Goal: Information Seeking & Learning: Learn about a topic

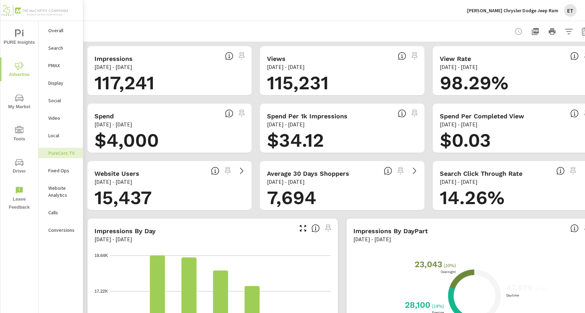
scroll to position [0, 21]
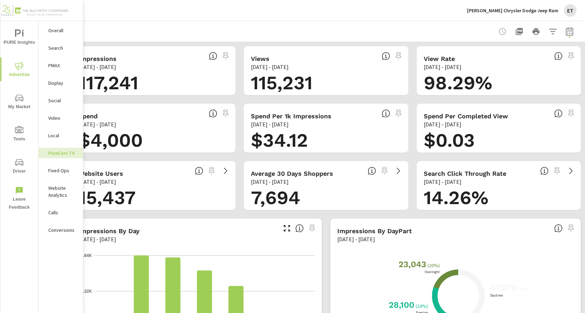
click at [565, 31] on icon "button" at bounding box center [569, 31] width 8 height 8
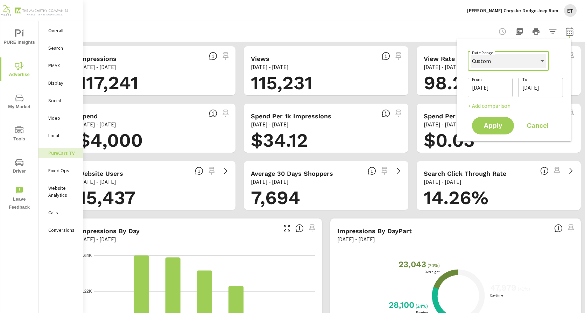
click at [497, 62] on select "Custom Yesterday Last week Last 7 days Last 14 days Last 30 days Last 45 days L…" at bounding box center [509, 61] width 76 height 14
click at [471, 54] on select "Custom Yesterday Last week Last 7 days Last 14 days Last 30 days Last 45 days L…" at bounding box center [509, 61] width 76 height 14
select select "Last month"
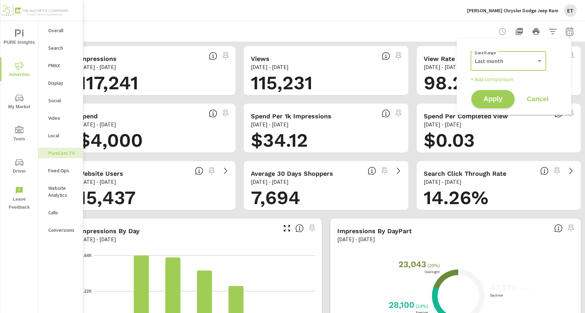
click at [502, 98] on span "Apply" at bounding box center [493, 99] width 29 height 7
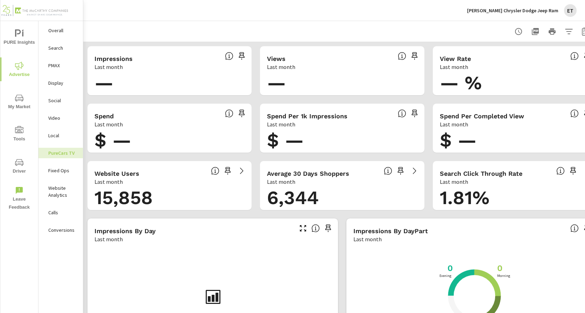
click at [61, 51] on p "Search" at bounding box center [62, 47] width 29 height 7
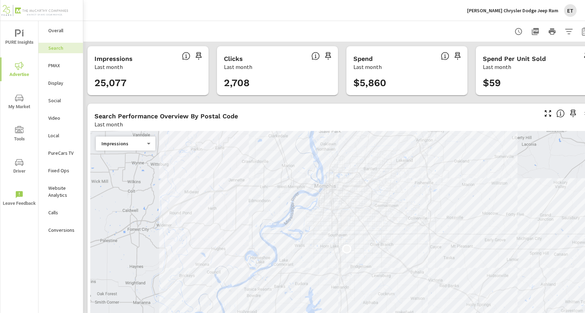
click at [518, 14] on div "Landers Chrysler Dodge Jeep Ram ET" at bounding box center [522, 10] width 110 height 13
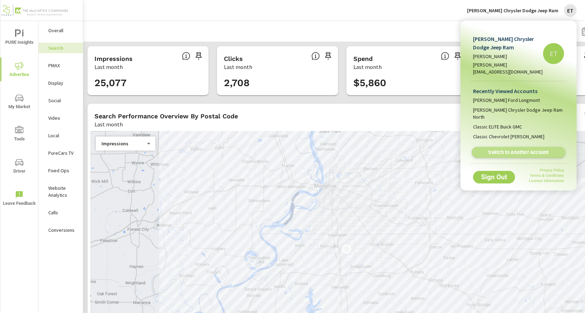
click at [499, 149] on span "Switch to Another Account" at bounding box center [518, 152] width 86 height 7
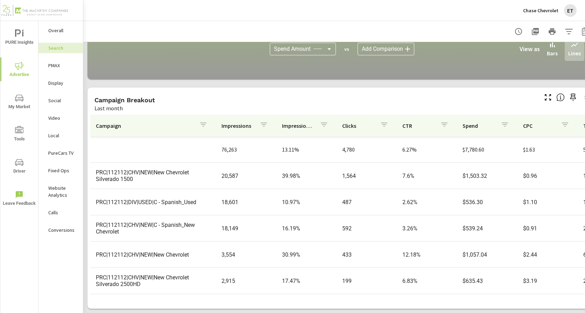
scroll to position [480, 0]
click at [57, 65] on p "PMAX" at bounding box center [62, 65] width 29 height 7
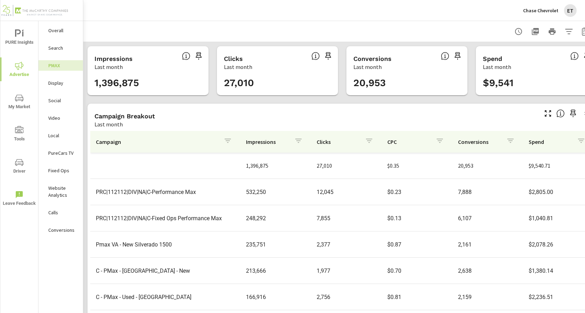
click at [272, 112] on div "Campaign Breakout" at bounding box center [315, 116] width 442 height 8
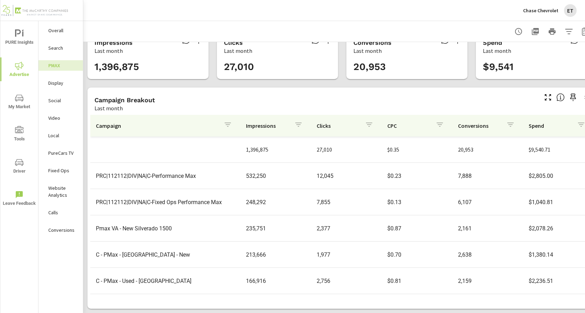
scroll to position [21, 0]
click at [59, 103] on p "Social" at bounding box center [62, 100] width 29 height 7
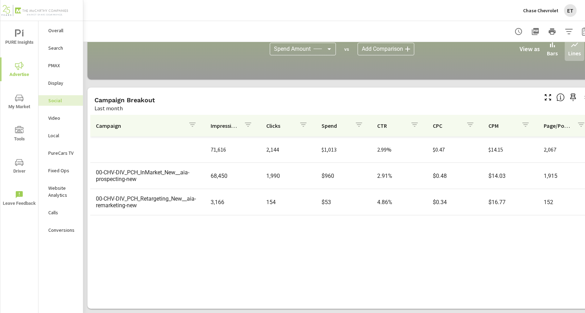
scroll to position [193, 0]
click at [544, 9] on p "Chase Chevrolet" at bounding box center [540, 10] width 35 height 6
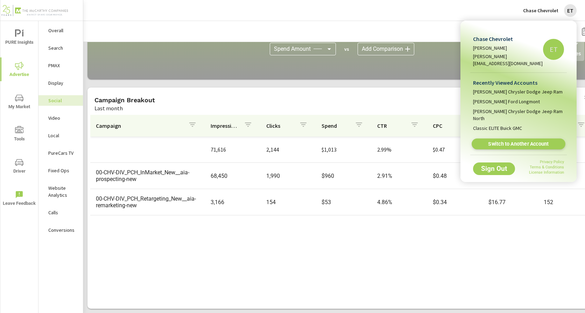
click at [511, 141] on span "Switch to Another Account" at bounding box center [518, 144] width 86 height 7
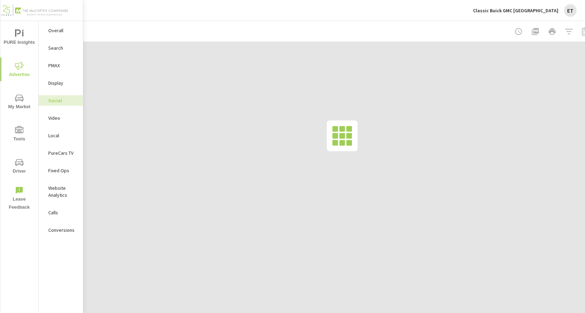
click at [56, 47] on p "Search" at bounding box center [62, 47] width 29 height 7
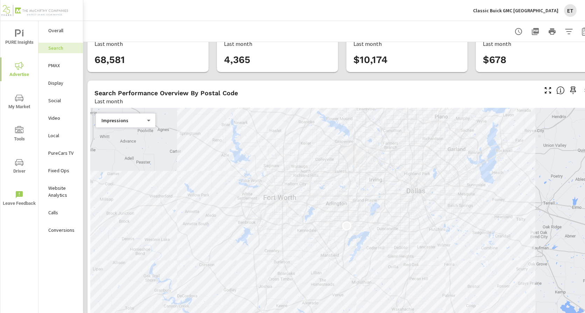
scroll to position [35, 0]
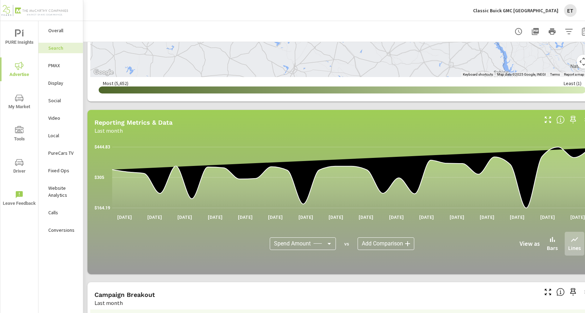
scroll to position [480, 0]
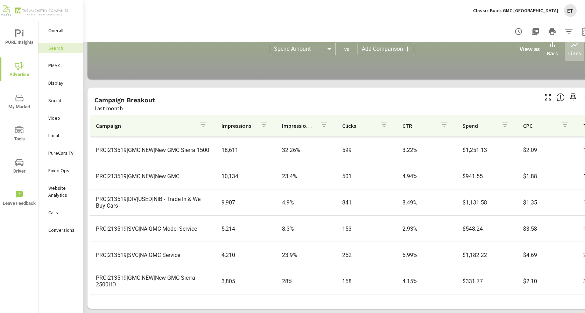
scroll to position [70, 0]
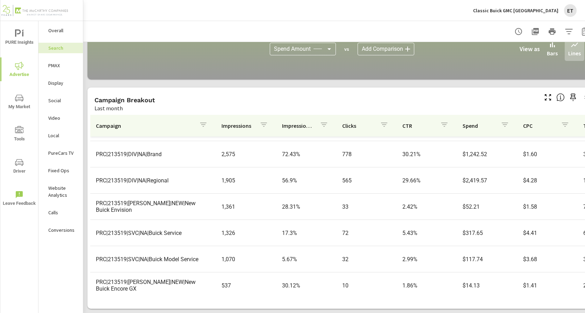
scroll to position [245, 0]
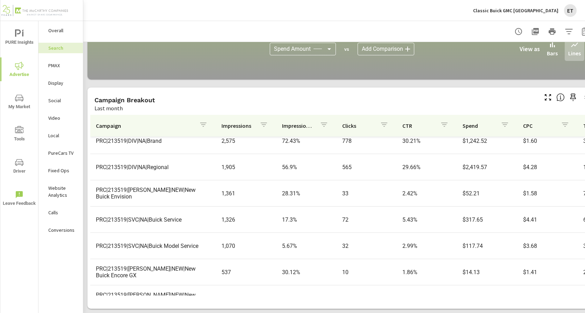
scroll to position [372, 0]
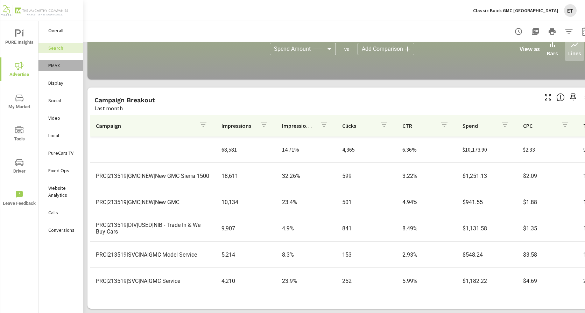
click at [55, 65] on p "PMAX" at bounding box center [62, 65] width 29 height 7
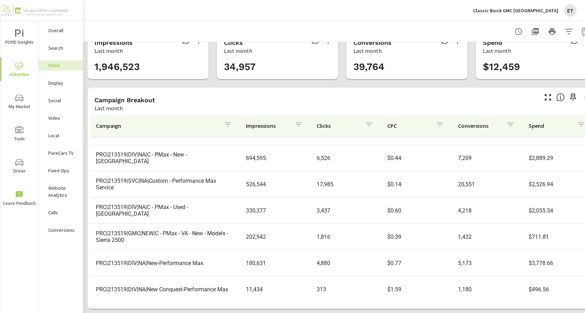
scroll to position [26, 0]
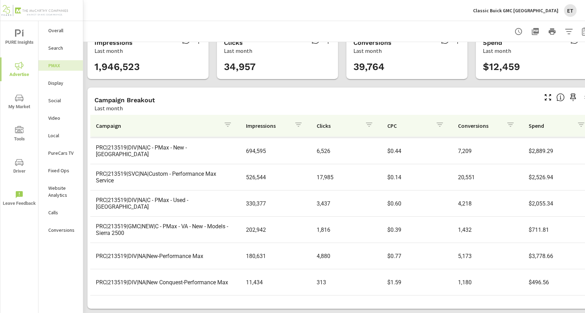
click at [63, 85] on p "Display" at bounding box center [62, 82] width 29 height 7
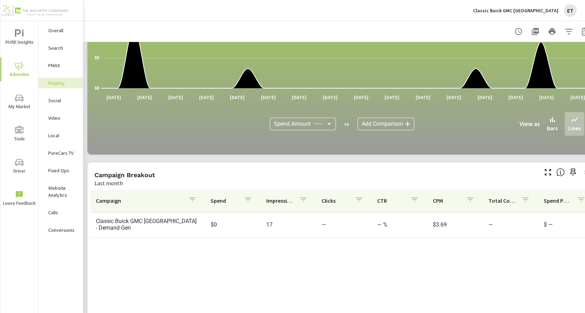
scroll to position [193, 0]
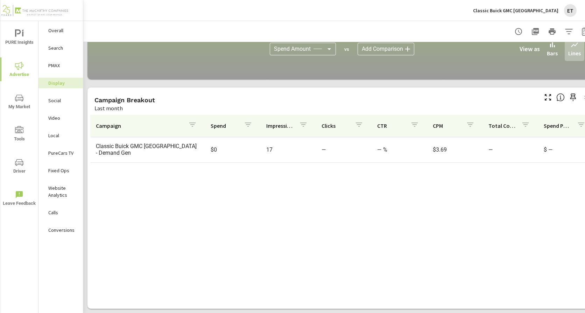
drag, startPoint x: 281, startPoint y: 220, endPoint x: 291, endPoint y: 216, distance: 10.7
click at [281, 220] on div "Campaign Spend Impressions Clicks CTR CPM Total Conversions Spend Per Conversio…" at bounding box center [342, 205] width 504 height 181
click at [53, 101] on p "Social" at bounding box center [62, 100] width 29 height 7
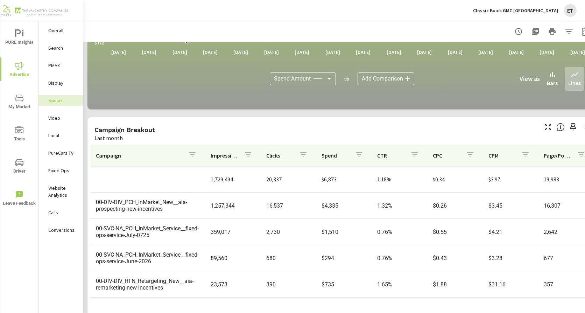
scroll to position [193, 0]
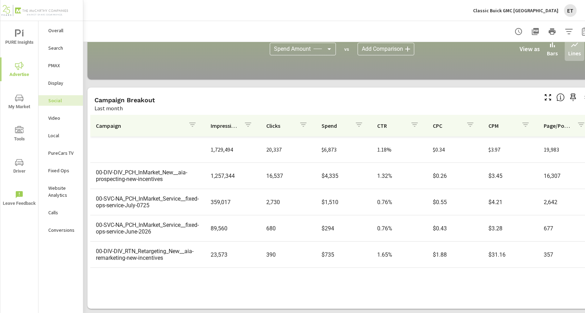
click at [57, 121] on div "Video" at bounding box center [60, 118] width 44 height 10
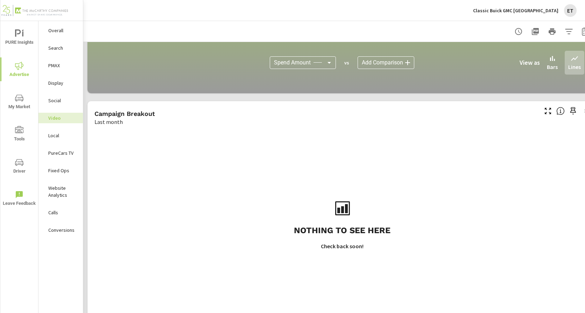
scroll to position [175, 0]
click at [57, 156] on p "PureCars TV" at bounding box center [62, 152] width 29 height 7
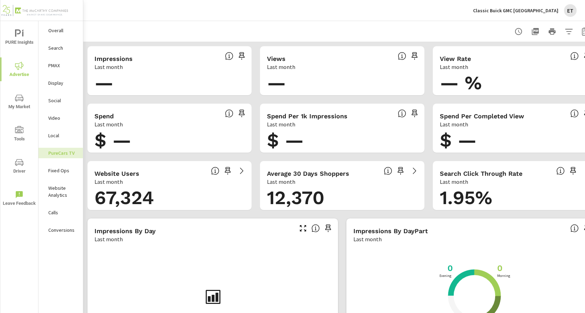
click at [64, 86] on div "Display" at bounding box center [60, 83] width 44 height 10
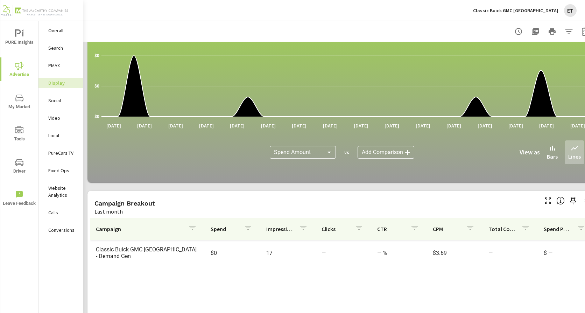
scroll to position [193, 0]
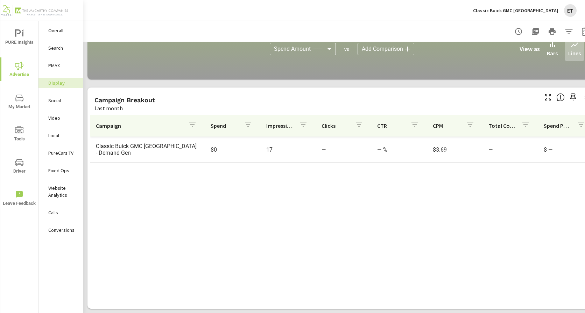
click at [524, 12] on p "Classic Buick GMC [GEOGRAPHIC_DATA]" at bounding box center [515, 10] width 85 height 6
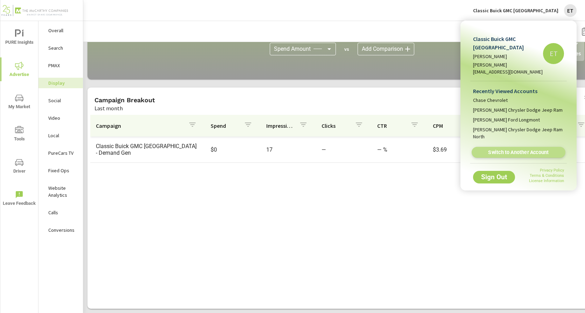
click at [510, 149] on span "Switch to Another Account" at bounding box center [518, 152] width 86 height 7
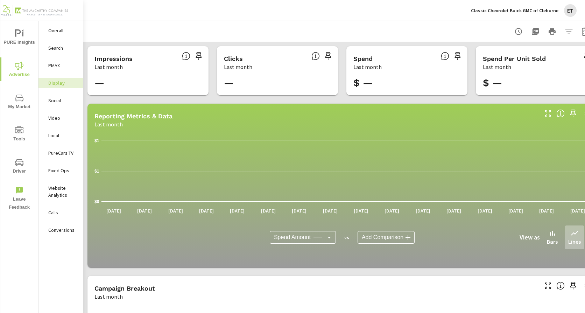
click at [48, 49] on p "Search" at bounding box center [62, 47] width 29 height 7
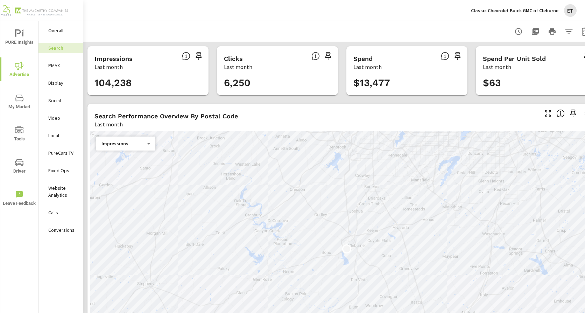
click at [221, 110] on div "Search Performance Overview By Postal Code Last month" at bounding box center [313, 116] width 452 height 25
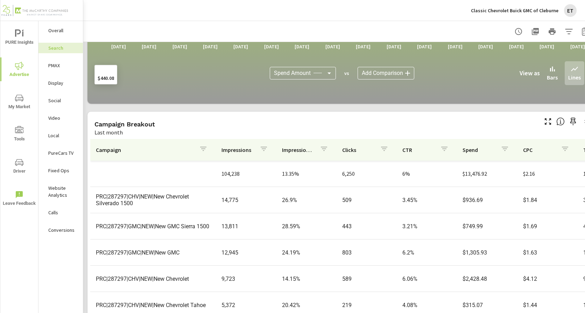
scroll to position [480, 0]
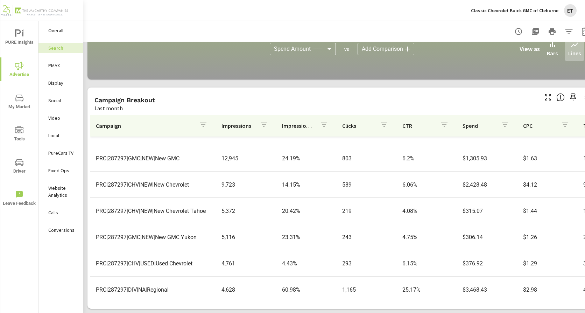
scroll to position [5, 0]
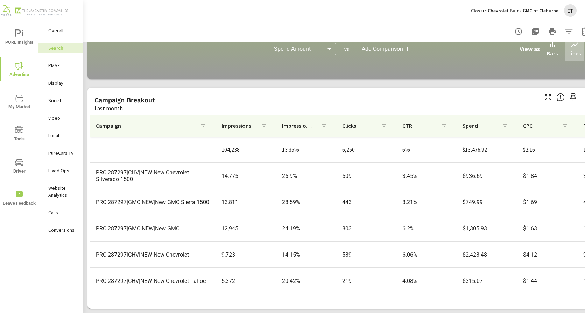
click at [240, 90] on div "Campaign Breakout Last month" at bounding box center [313, 99] width 452 height 25
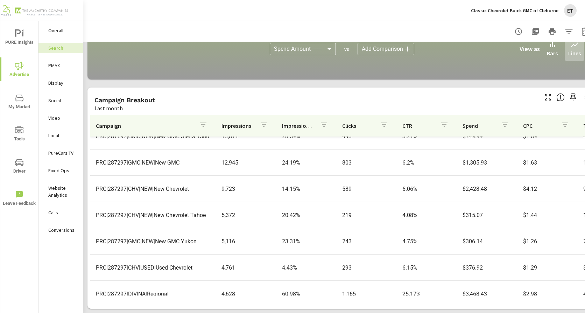
scroll to position [70, 0]
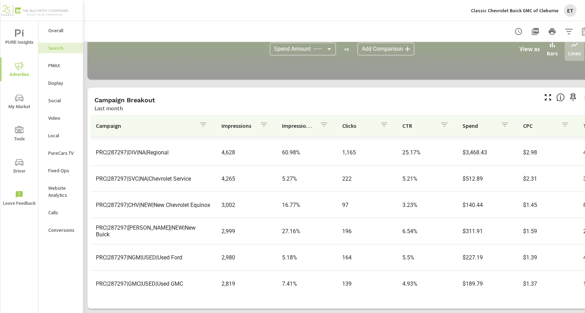
scroll to position [210, 0]
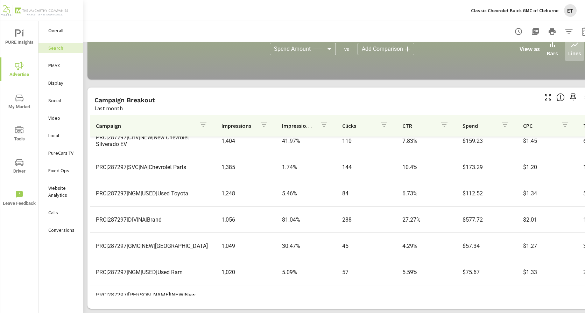
scroll to position [490, 0]
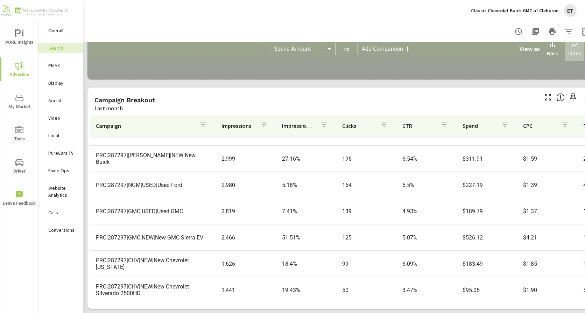
scroll to position [280, 0]
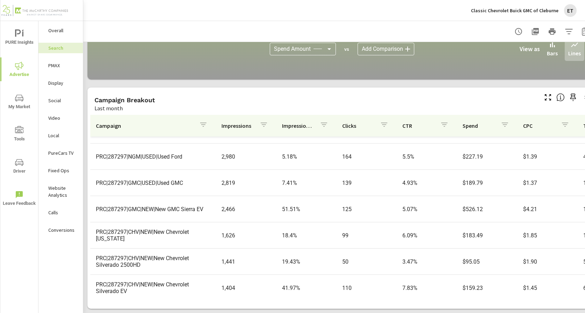
scroll to position [315, 0]
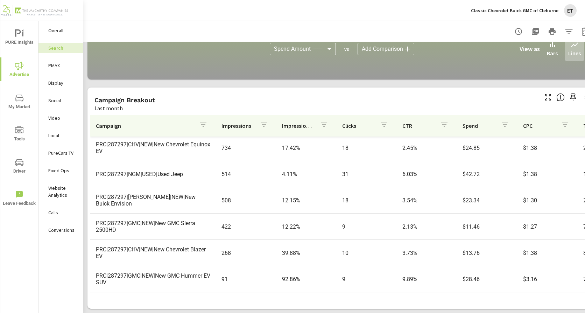
scroll to position [665, 0]
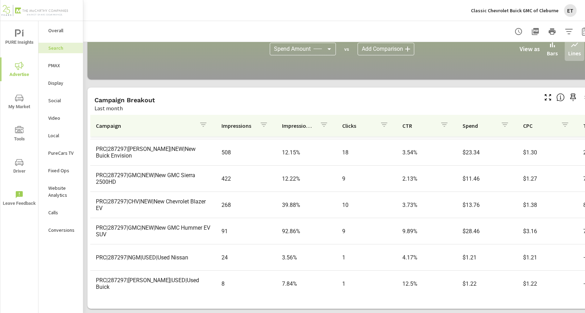
scroll to position [713, 0]
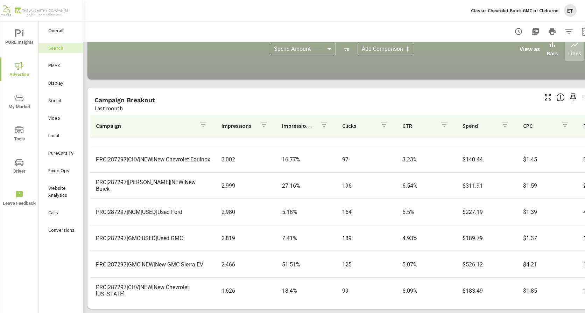
scroll to position [83, 0]
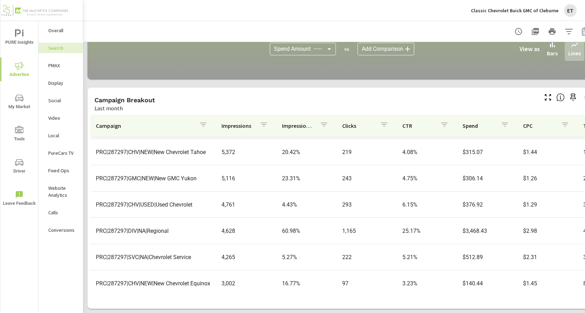
scroll to position [140, 0]
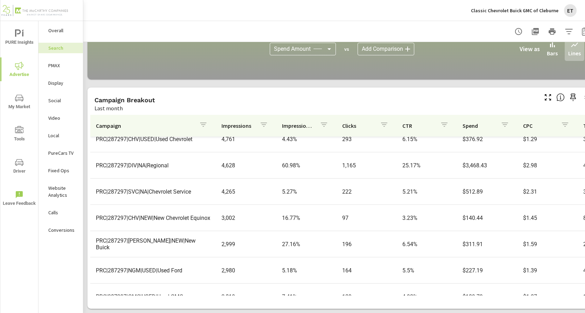
scroll to position [210, 0]
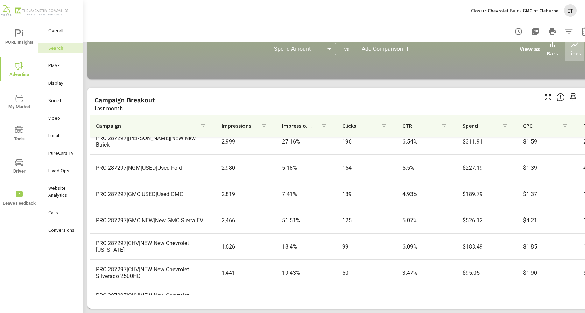
scroll to position [315, 0]
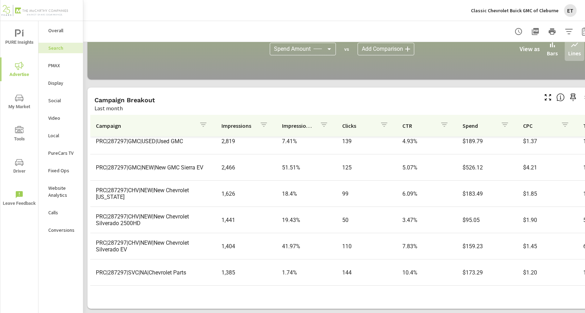
scroll to position [350, 0]
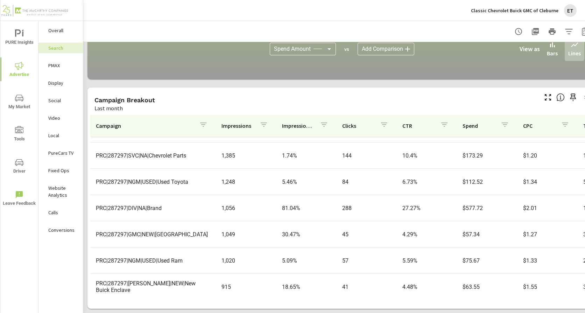
scroll to position [455, 0]
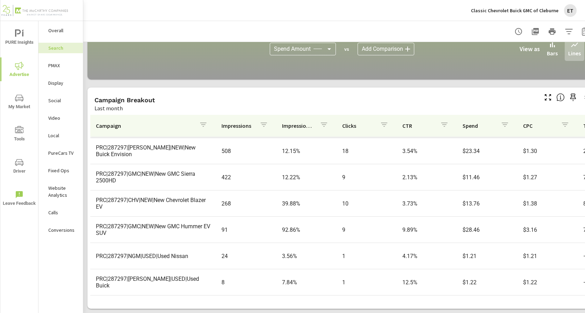
scroll to position [713, 0]
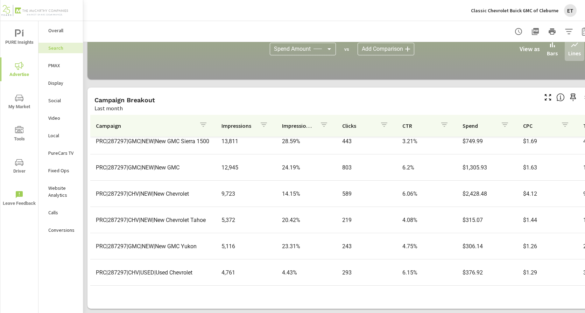
scroll to position [48, 0]
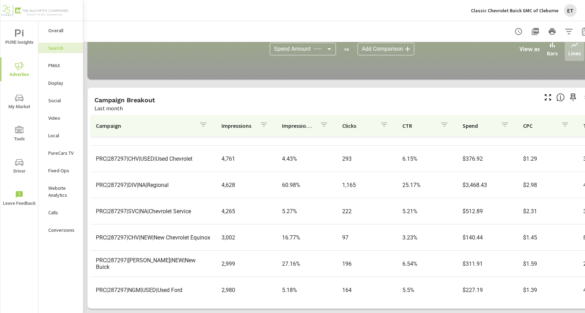
scroll to position [175, 0]
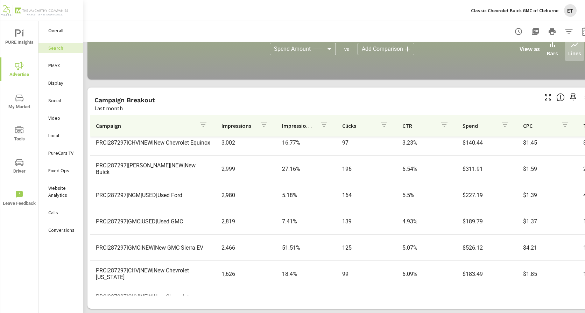
scroll to position [280, 0]
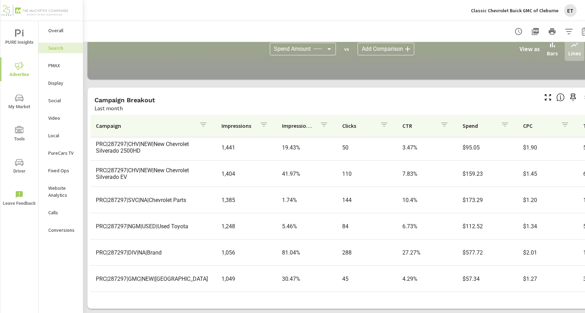
scroll to position [455, 0]
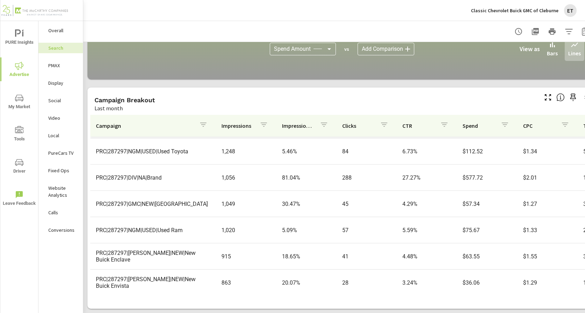
scroll to position [525, 0]
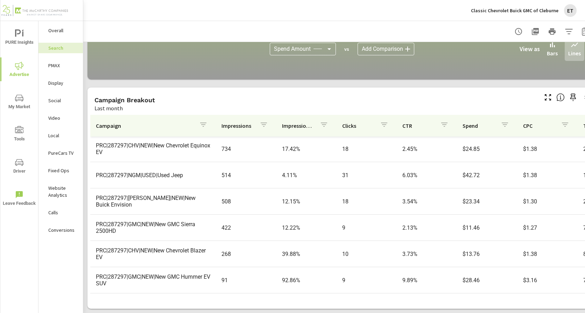
scroll to position [665, 0]
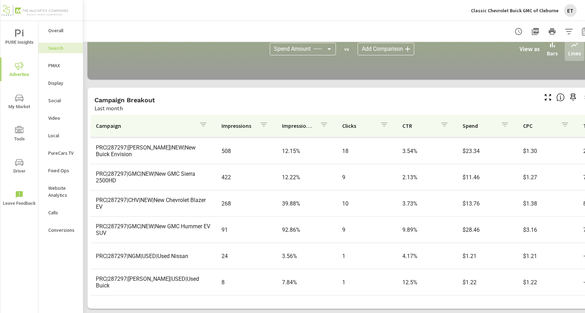
scroll to position [713, 0]
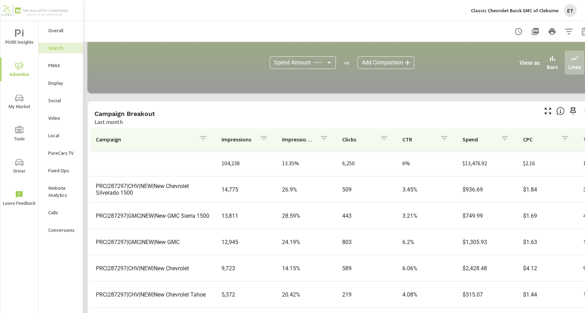
scroll to position [445, 0]
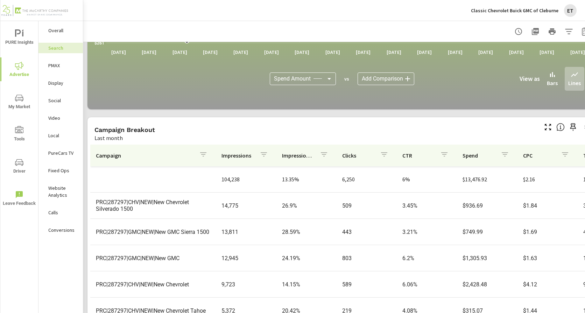
scroll to position [35, 0]
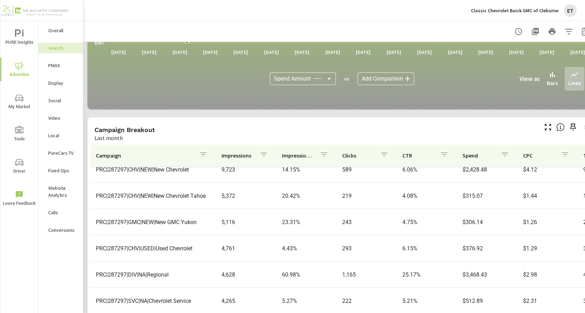
scroll to position [140, 0]
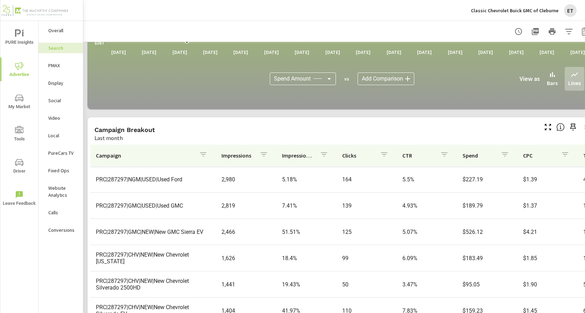
scroll to position [280, 0]
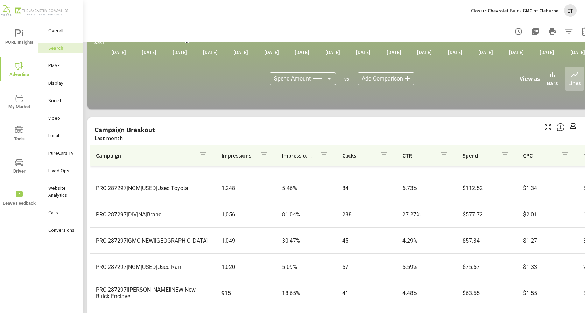
scroll to position [525, 0]
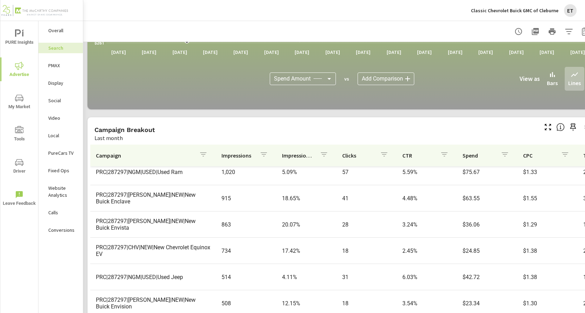
scroll to position [595, 0]
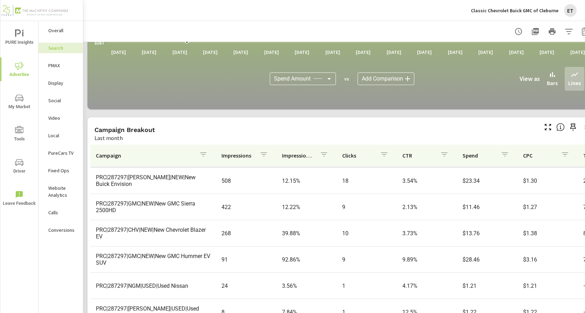
scroll to position [713, 0]
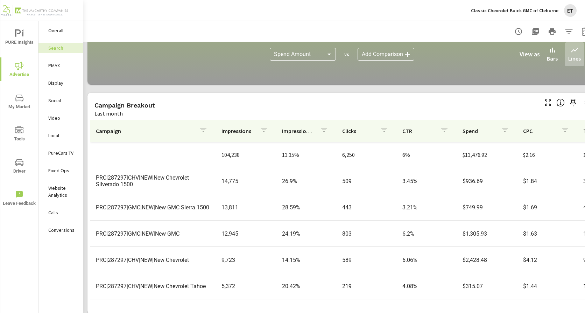
scroll to position [480, 0]
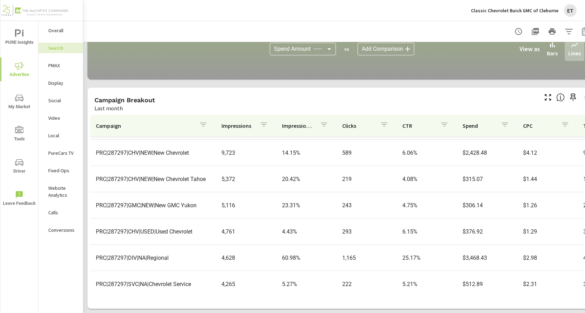
scroll to position [105, 0]
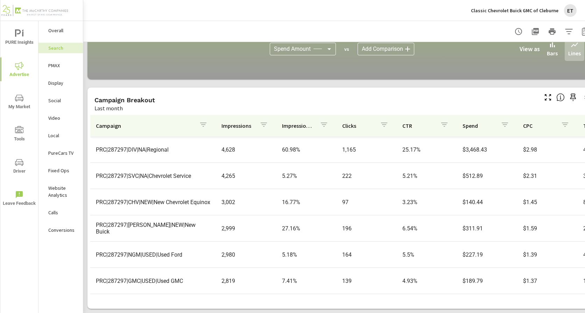
scroll to position [245, 0]
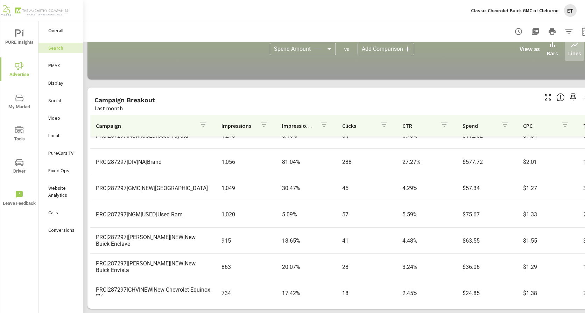
scroll to position [525, 0]
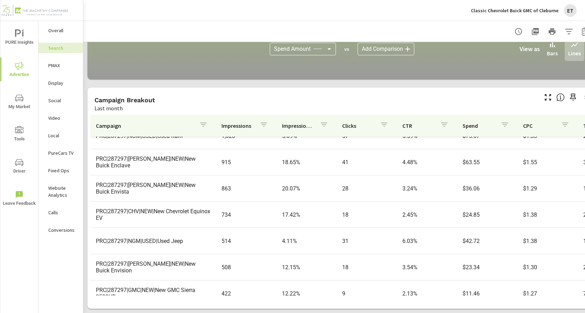
scroll to position [595, 0]
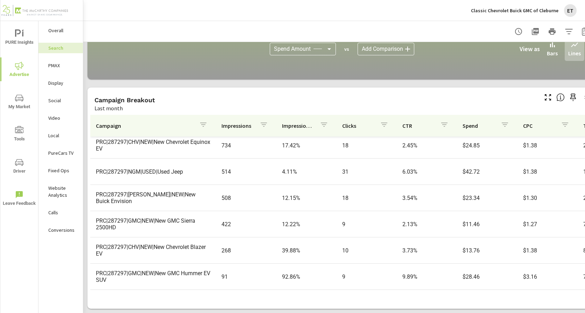
scroll to position [665, 0]
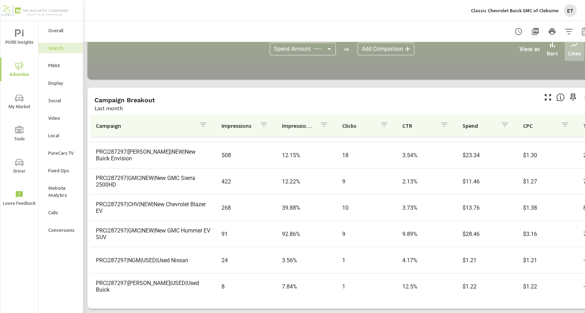
scroll to position [713, 0]
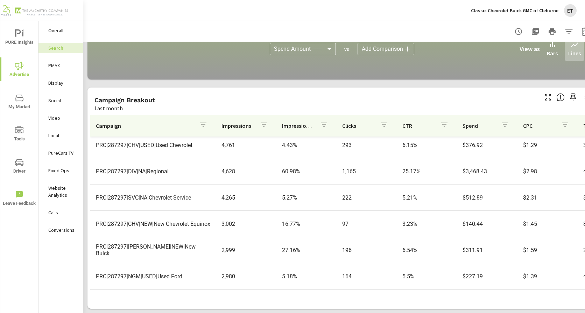
scroll to position [20, 0]
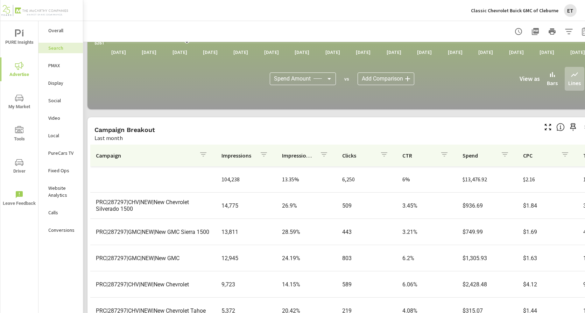
scroll to position [35, 0]
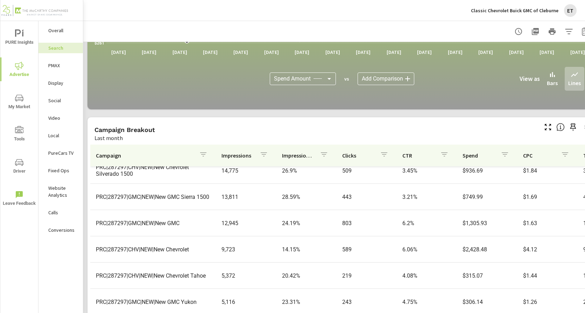
scroll to position [70, 0]
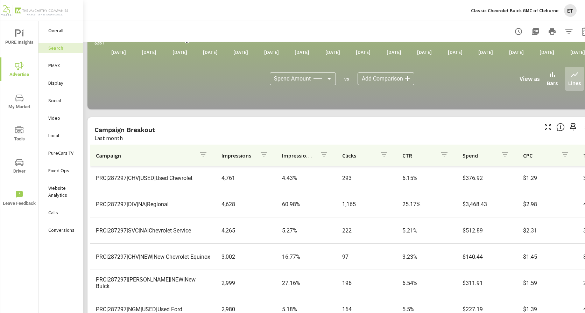
scroll to position [210, 0]
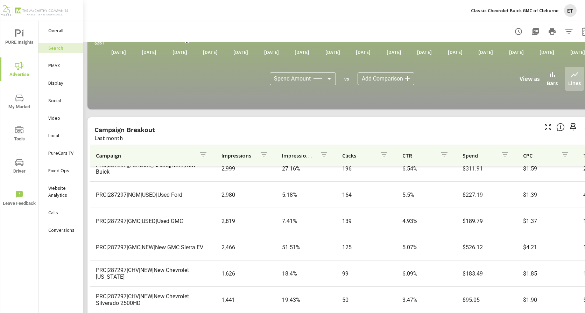
scroll to position [315, 0]
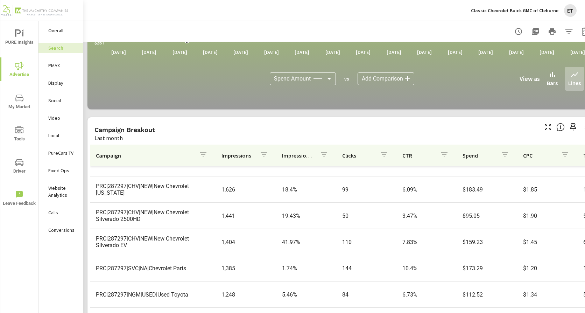
scroll to position [385, 0]
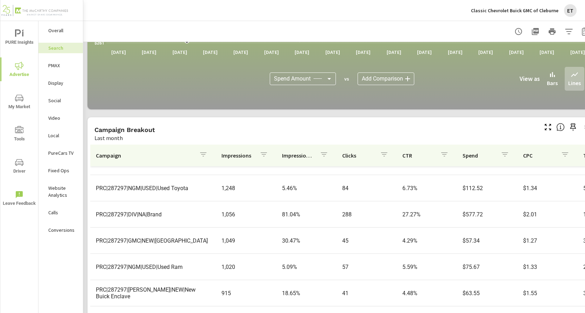
scroll to position [525, 0]
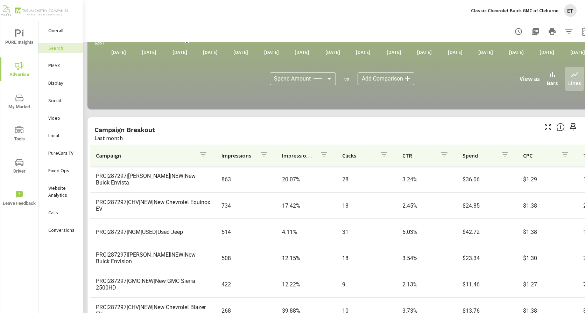
scroll to position [665, 0]
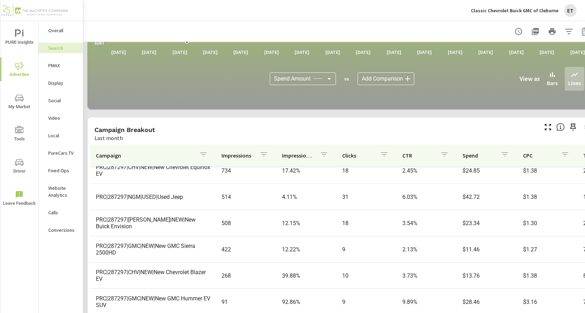
scroll to position [700, 0]
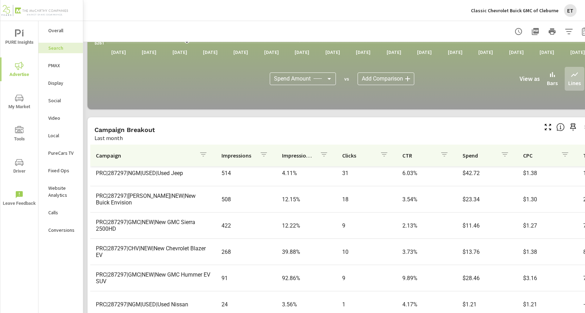
scroll to position [700, 0]
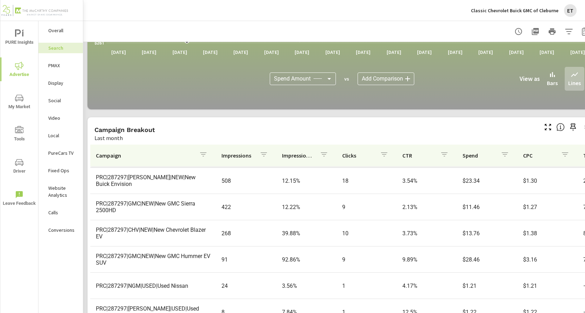
scroll to position [713, 0]
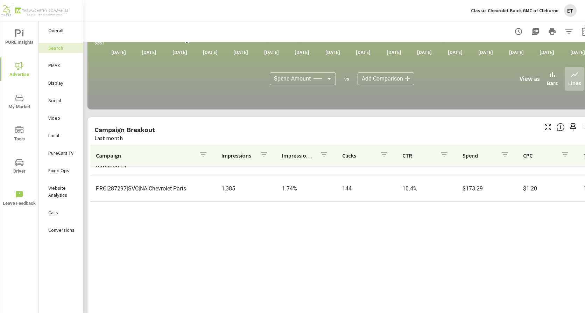
scroll to position [153, 0]
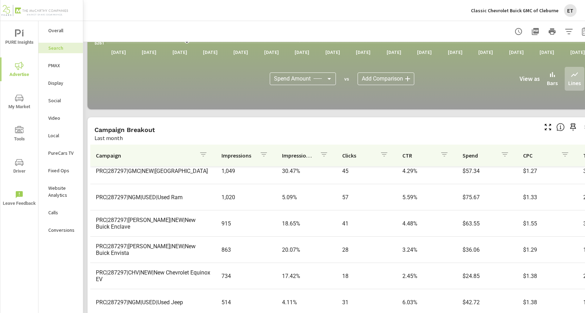
scroll to position [560, 0]
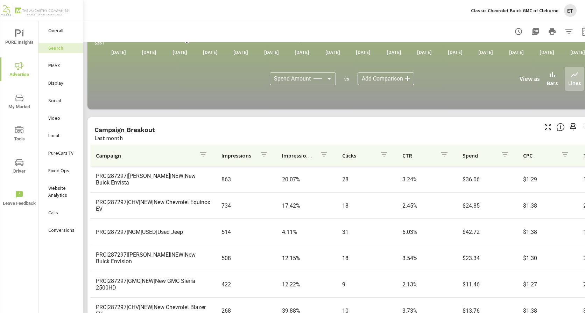
scroll to position [665, 0]
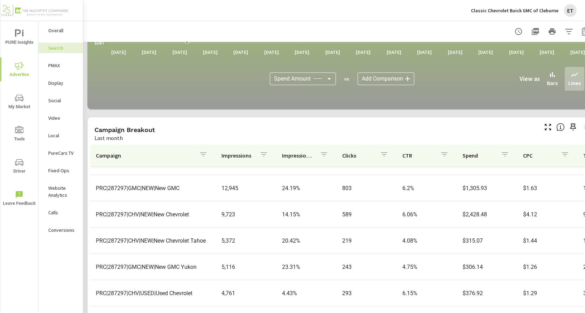
scroll to position [30, 0]
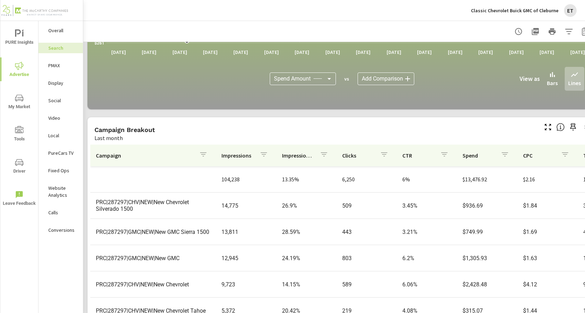
click at [60, 68] on p "PMAX" at bounding box center [62, 65] width 29 height 7
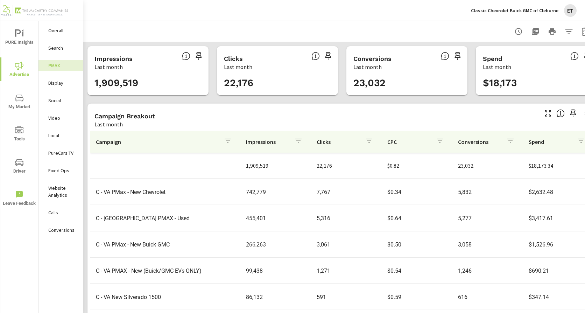
scroll to position [131, 0]
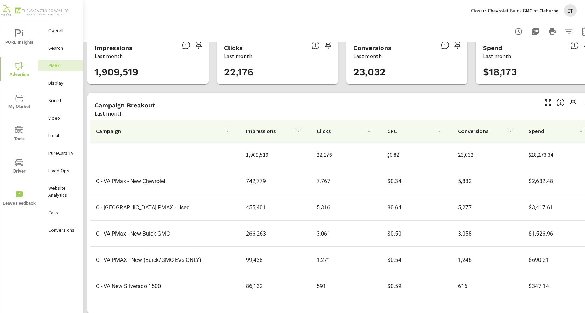
scroll to position [21, 0]
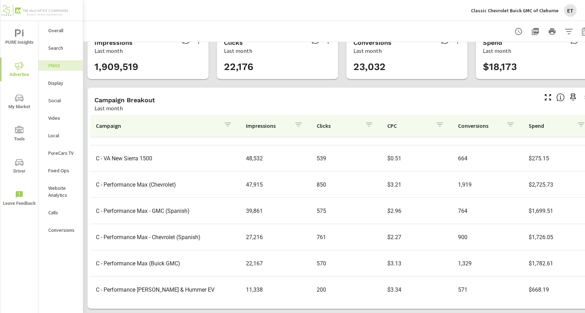
scroll to position [140, 0]
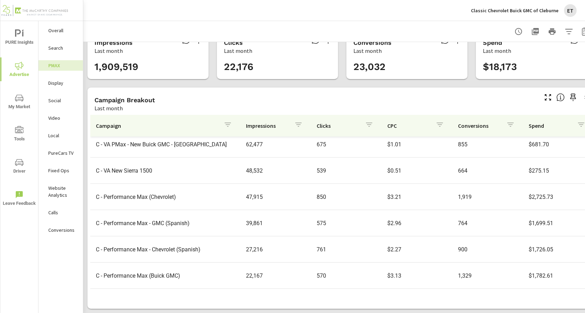
scroll to position [175, 0]
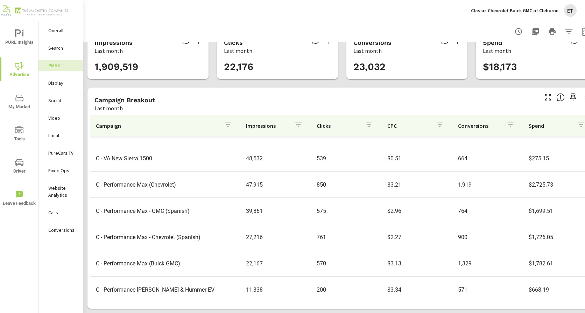
scroll to position [61, 0]
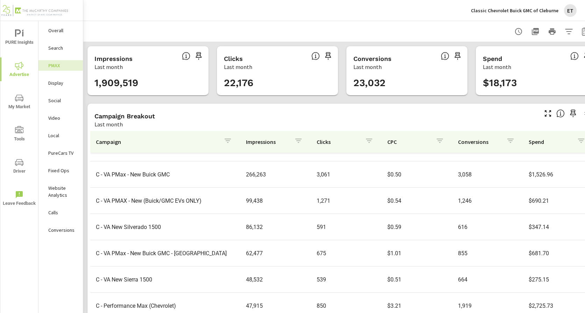
scroll to position [1, 0]
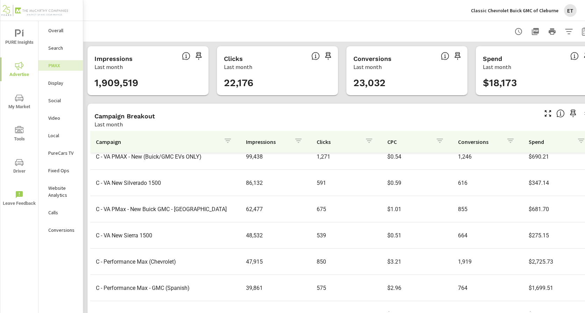
scroll to position [183, 0]
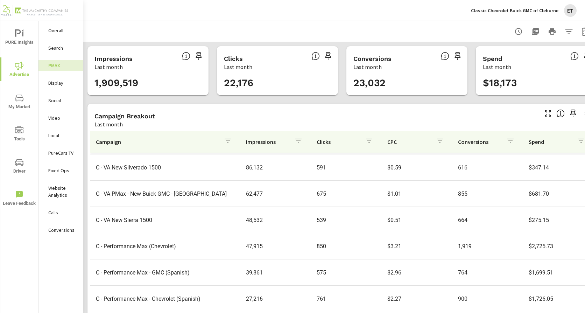
scroll to position [175, 0]
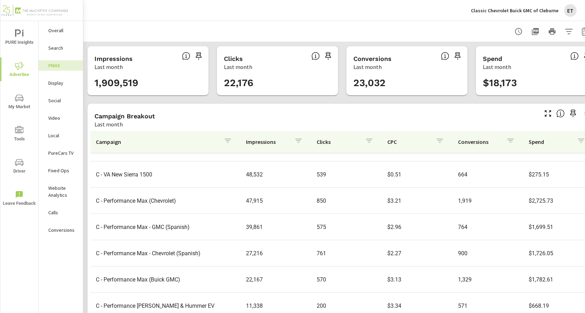
scroll to position [183, 0]
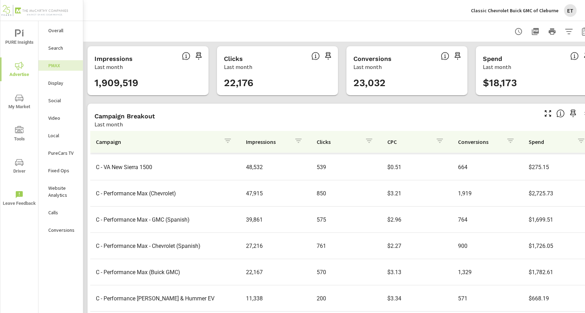
click at [58, 100] on p "Social" at bounding box center [62, 100] width 29 height 7
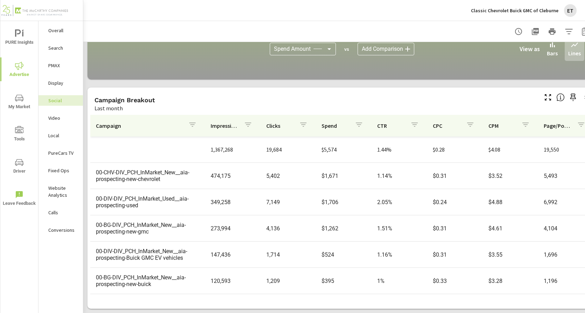
click at [573, 12] on div "ET" at bounding box center [570, 10] width 13 height 13
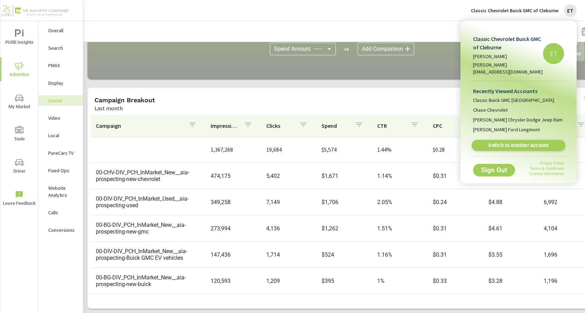
click at [496, 142] on span "Switch to Another Account" at bounding box center [518, 145] width 86 height 7
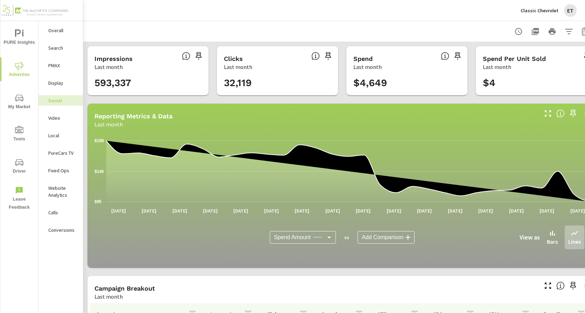
click at [62, 50] on p "Search" at bounding box center [62, 47] width 29 height 7
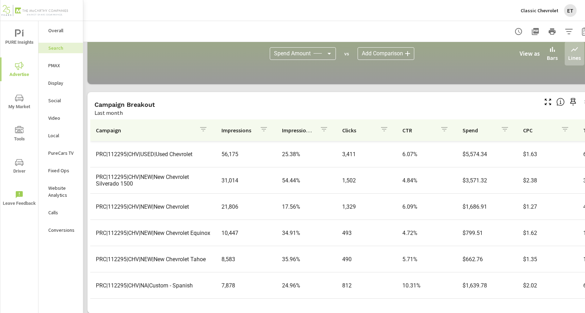
scroll to position [480, 0]
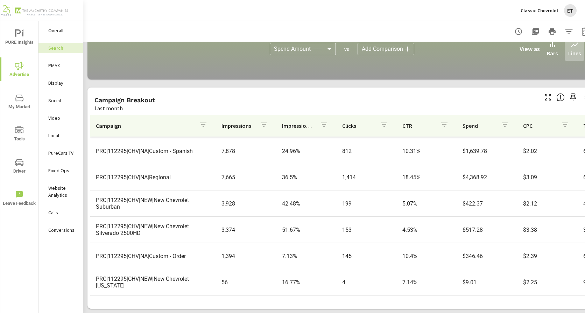
scroll to position [162, 0]
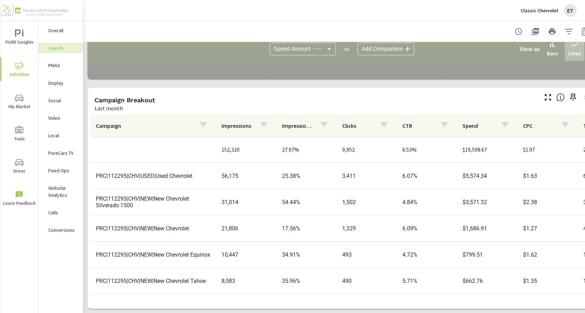
click at [54, 64] on p "PMAX" at bounding box center [62, 65] width 29 height 7
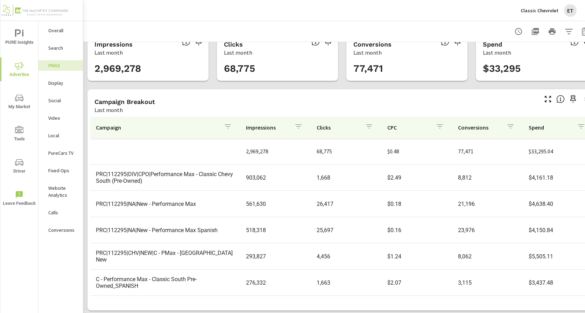
scroll to position [21, 0]
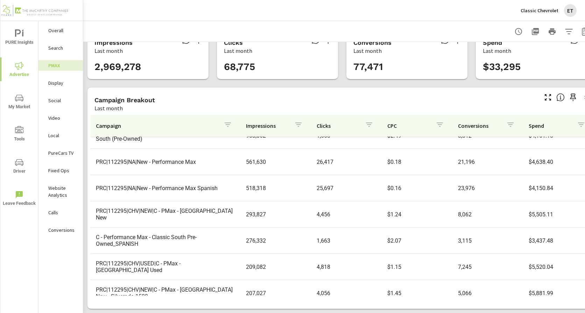
scroll to position [52, 0]
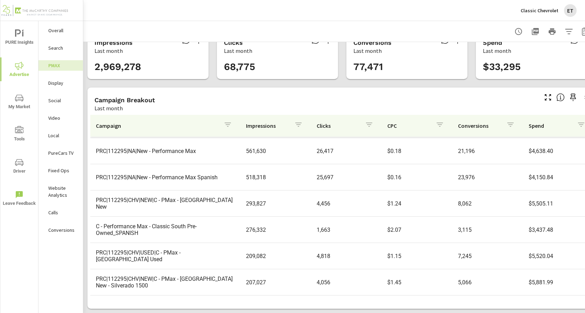
click at [54, 82] on p "Display" at bounding box center [62, 82] width 29 height 7
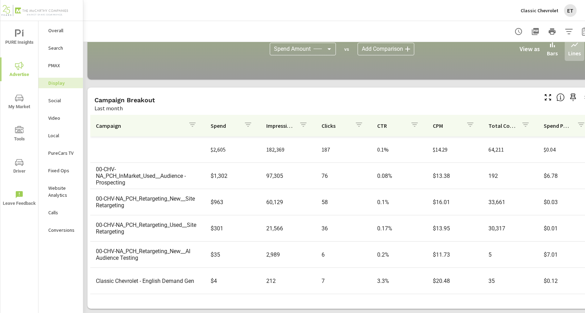
click at [61, 99] on p "Social" at bounding box center [62, 100] width 29 height 7
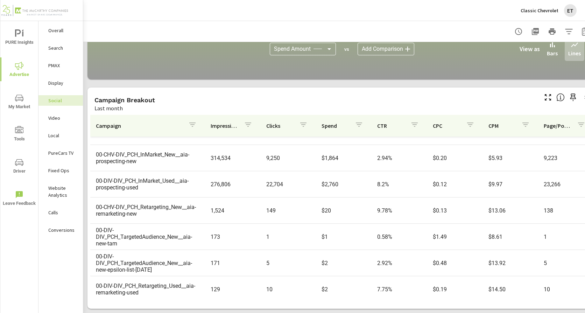
scroll to position [26, 0]
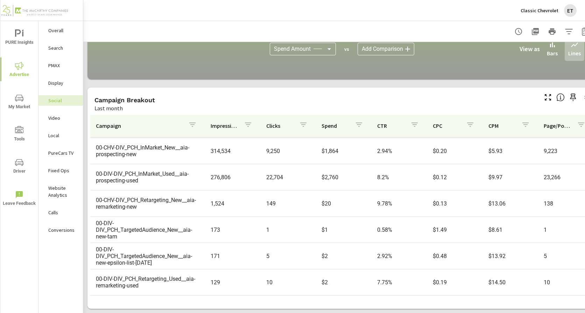
click at [61, 154] on p "PureCars TV" at bounding box center [62, 152] width 29 height 7
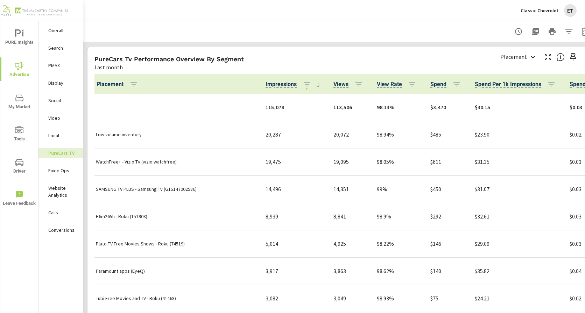
scroll to position [875, 0]
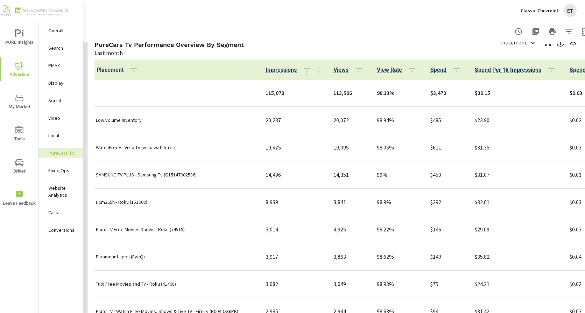
click at [251, 33] on div at bounding box center [342, 31] width 501 height 21
click at [535, 8] on p "Classic Chevrolet" at bounding box center [540, 10] width 38 height 6
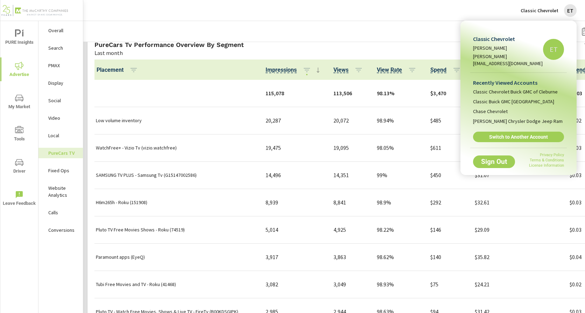
drag, startPoint x: 509, startPoint y: 131, endPoint x: 513, endPoint y: 134, distance: 5.2
click at [509, 134] on span "Switch to Another Account" at bounding box center [518, 137] width 83 height 6
